Goal: Obtain resource: Download file/media

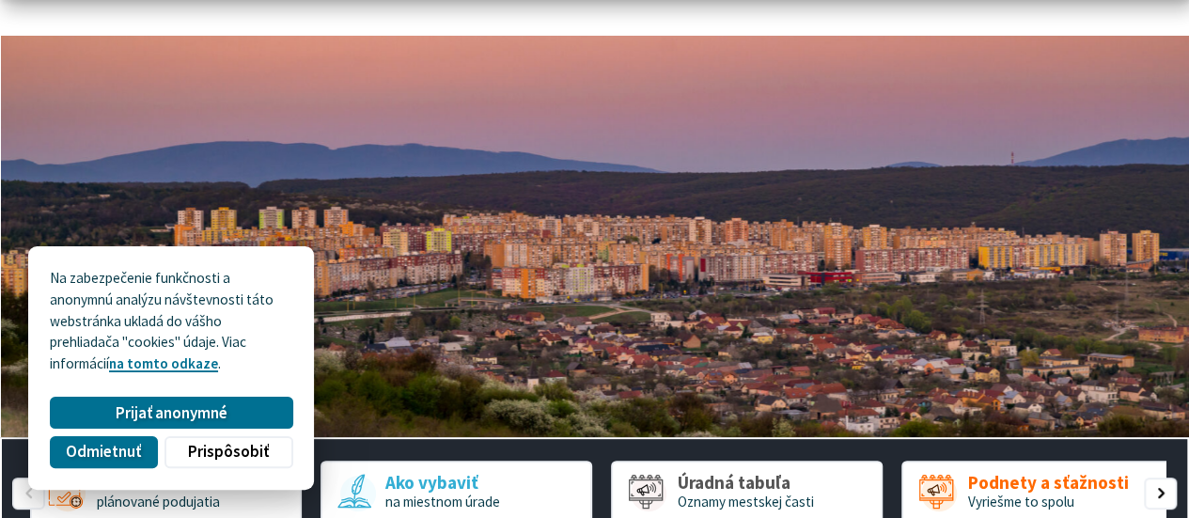
scroll to position [282, 0]
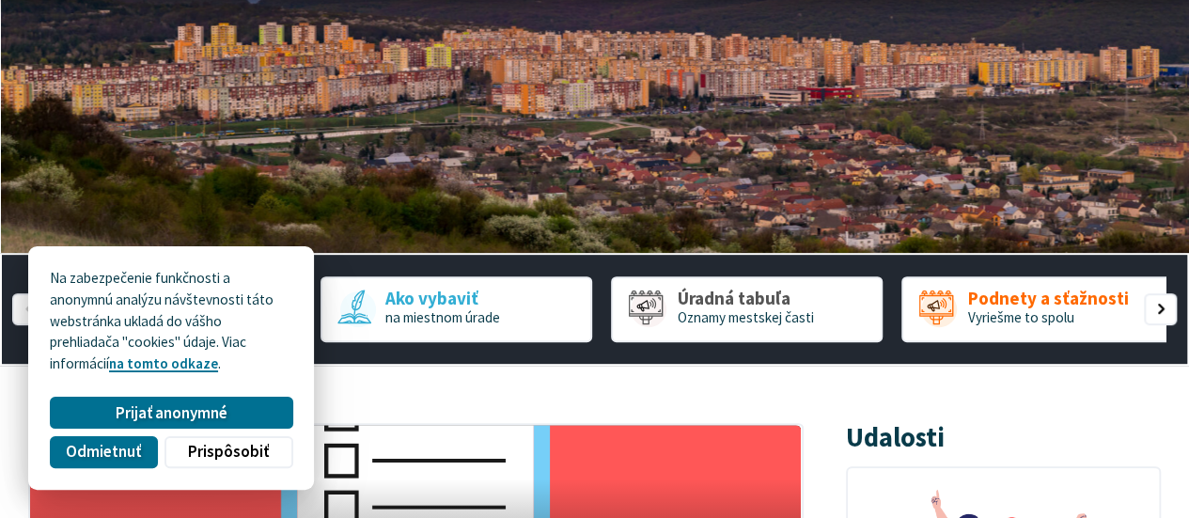
click at [143, 410] on span "Prijať anonymné" at bounding box center [172, 413] width 112 height 20
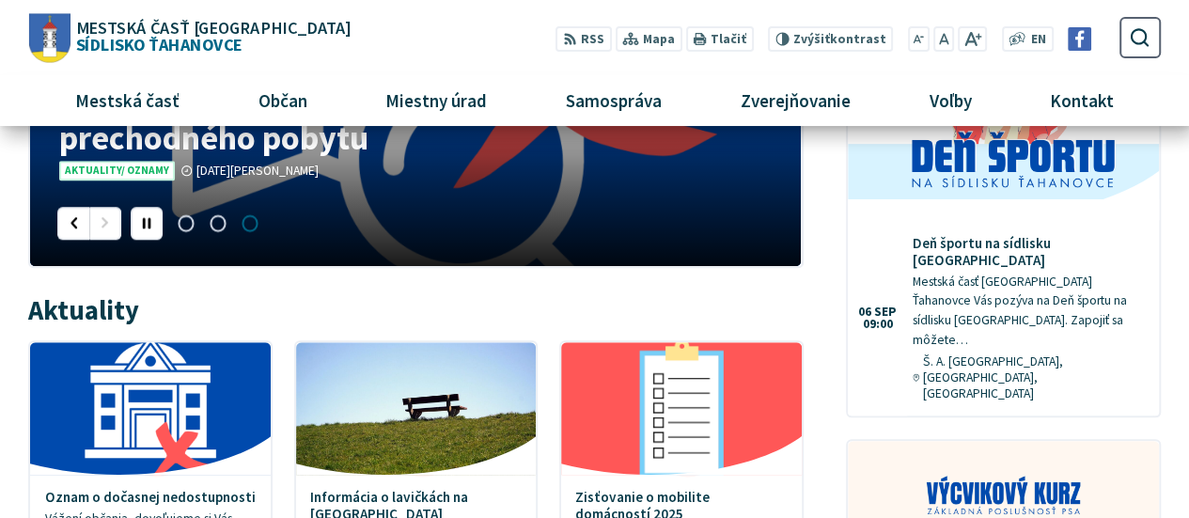
scroll to position [658, 0]
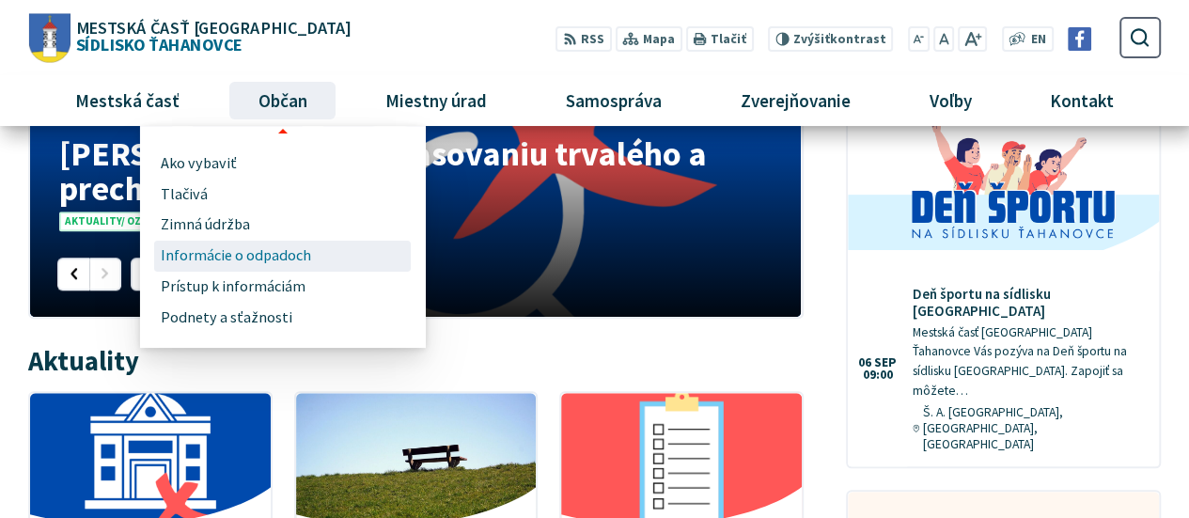
click at [242, 256] on span "Informácie o odpadoch" at bounding box center [236, 256] width 150 height 31
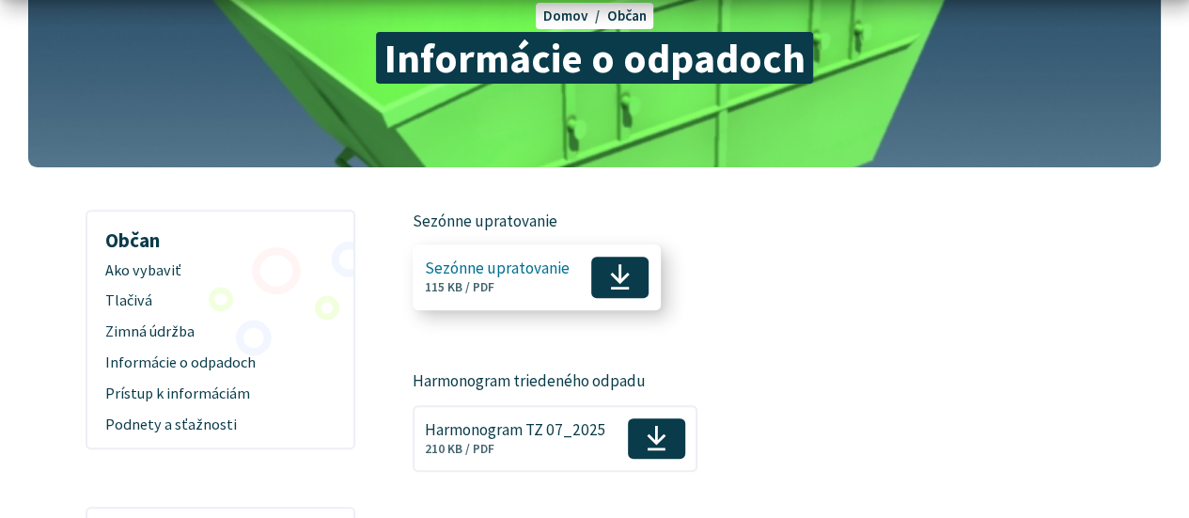
scroll to position [282, 0]
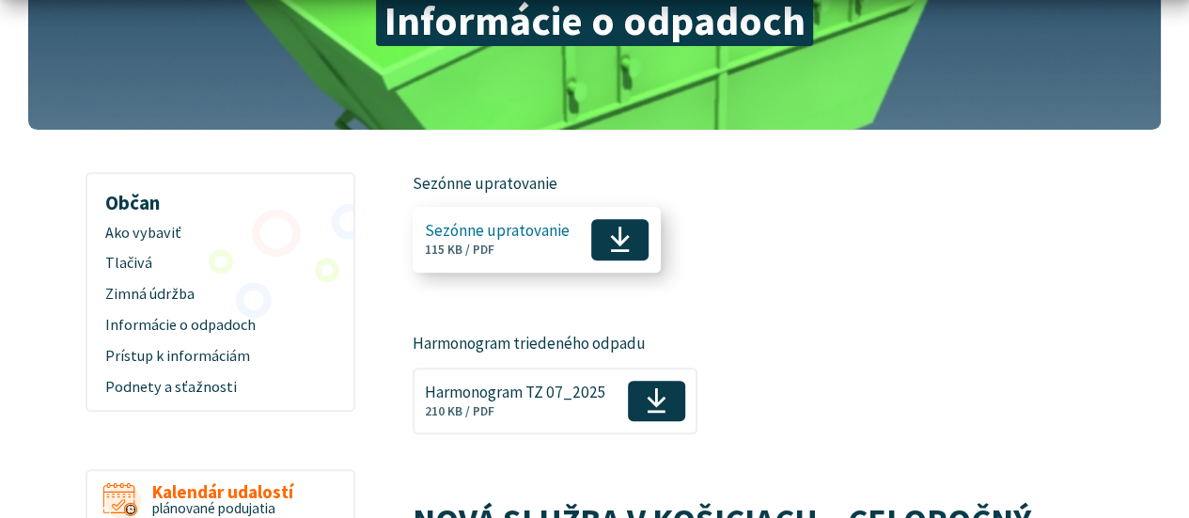
click at [474, 230] on span "Sezónne upratovanie" at bounding box center [497, 231] width 145 height 18
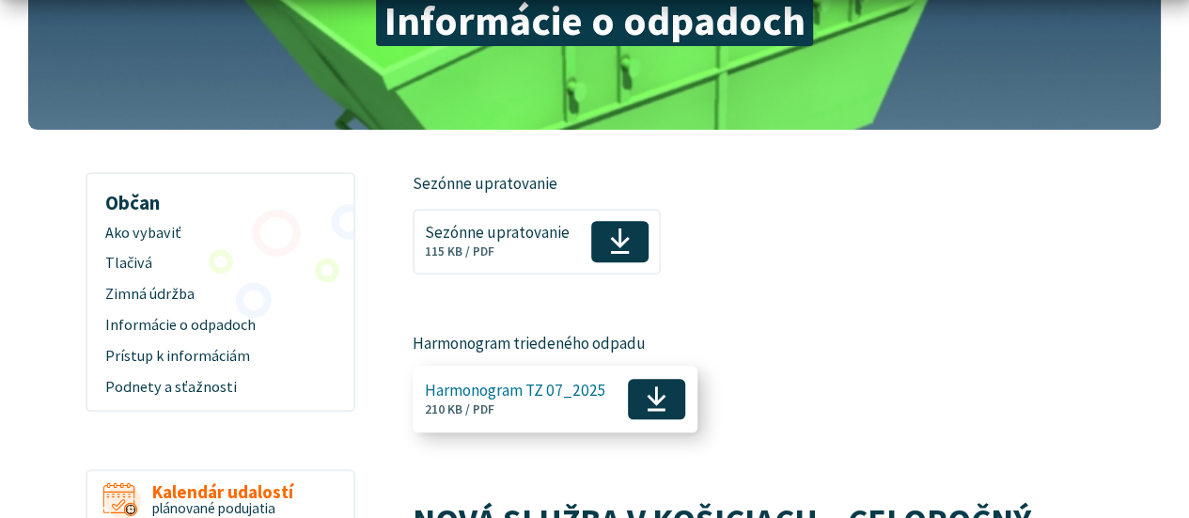
click at [489, 386] on span "Harmonogram TZ 07_2025" at bounding box center [515, 390] width 181 height 18
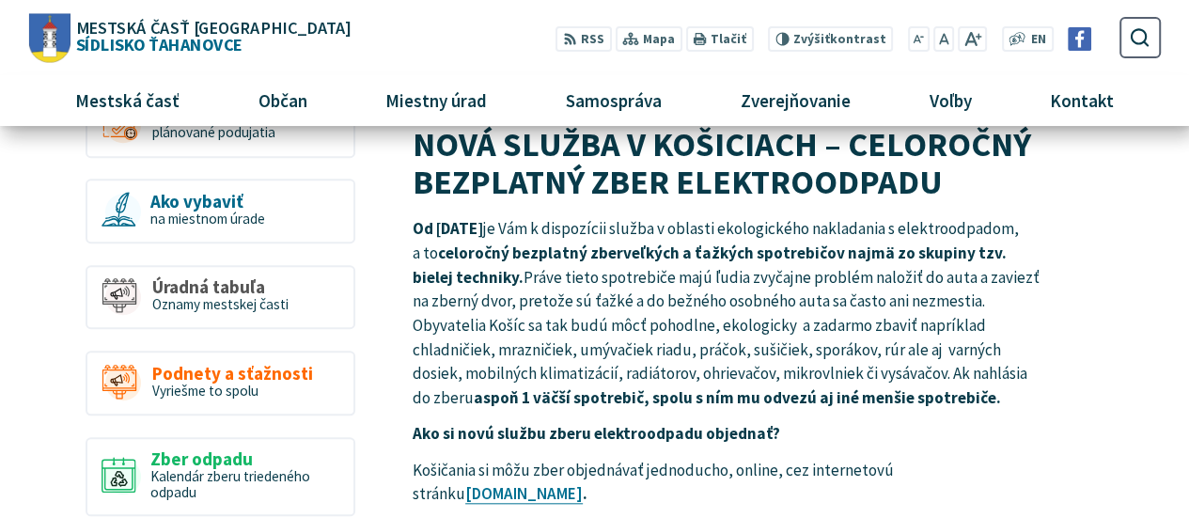
scroll to position [188, 0]
